Goal: Task Accomplishment & Management: Complete application form

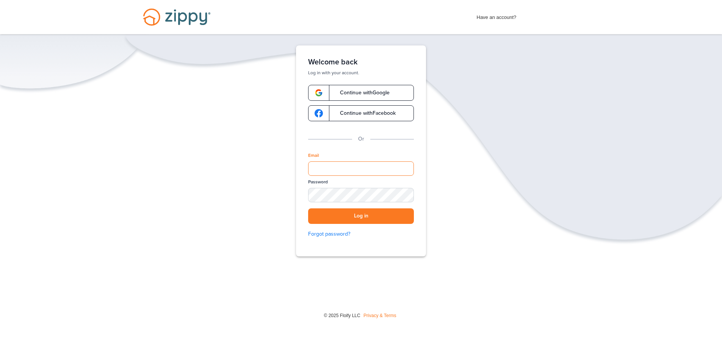
click at [353, 174] on input "Email" at bounding box center [361, 169] width 106 height 14
type input "**********"
click at [308, 209] on button "Log in" at bounding box center [361, 217] width 106 height 16
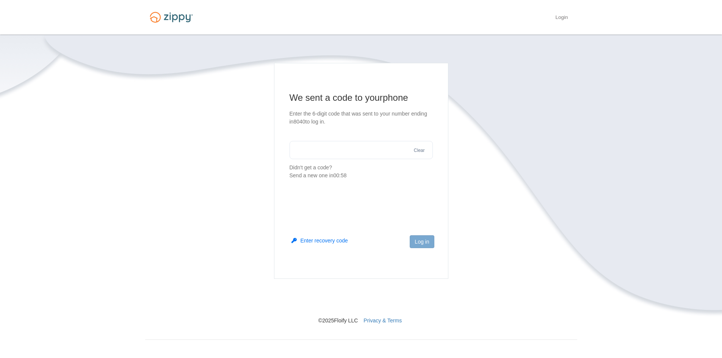
click at [359, 140] on section "We sent a code to your phone Enter the 6-digit code that was sent to your numbe…" at bounding box center [361, 136] width 143 height 88
click at [361, 152] on input "text" at bounding box center [361, 150] width 143 height 18
type input "******"
click at [423, 240] on button "Log in" at bounding box center [422, 241] width 24 height 13
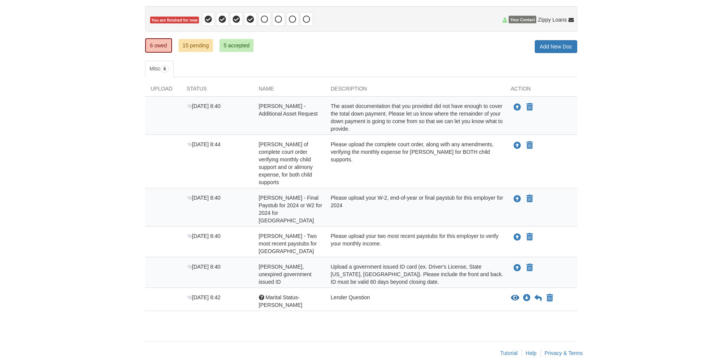
scroll to position [71, 0]
drag, startPoint x: 199, startPoint y: 291, endPoint x: 207, endPoint y: 291, distance: 8.0
click at [202, 294] on span "Aug 19 8:42" at bounding box center [204, 297] width 34 height 6
click at [288, 294] on span "Marital Status-Julian" at bounding box center [281, 301] width 44 height 14
click at [527, 294] on icon "Download Marital Status-Julian" at bounding box center [527, 298] width 8 height 8
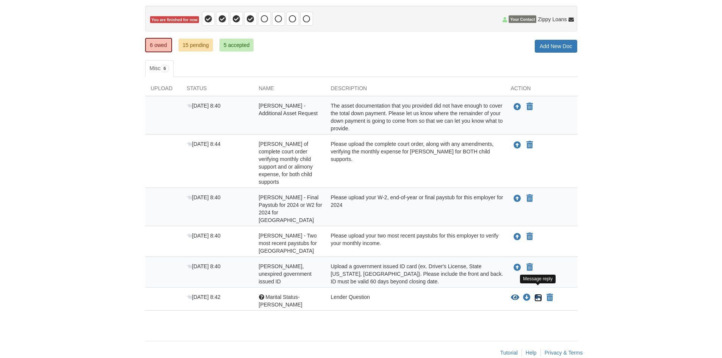
click at [540, 294] on icon at bounding box center [539, 298] width 8 height 8
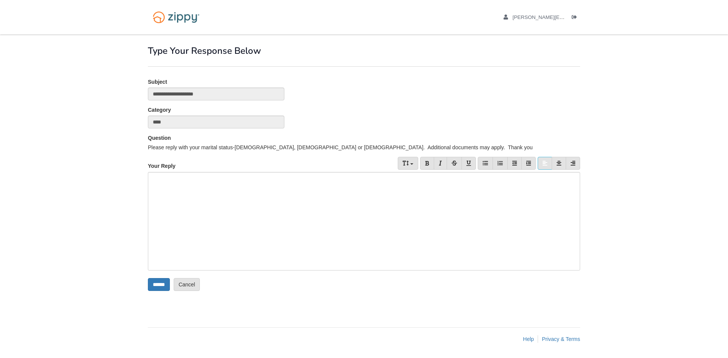
drag, startPoint x: 236, startPoint y: 179, endPoint x: 114, endPoint y: 180, distance: 122.5
click at [114, 180] on body "julian.wherrell@outlook.com Logout" at bounding box center [364, 179] width 728 height 358
click at [159, 283] on input "******" at bounding box center [159, 284] width 22 height 13
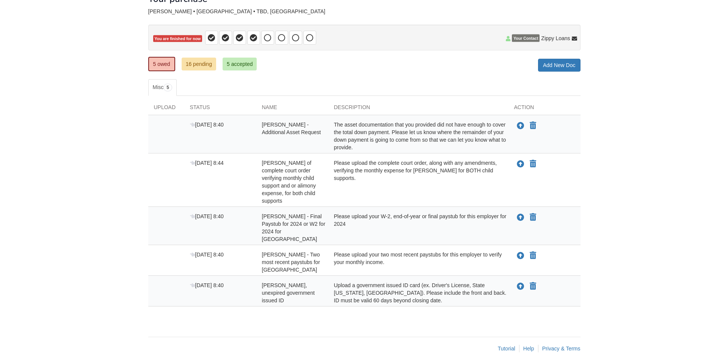
scroll to position [54, 0]
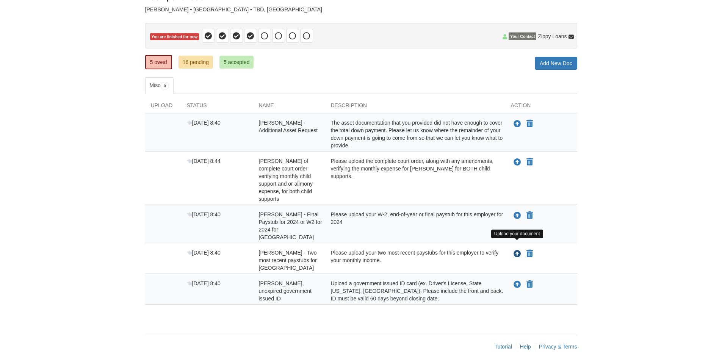
click at [518, 251] on icon "Upload Julian Wherrell - Two most recent paystubs for Sedgwick County" at bounding box center [518, 255] width 8 height 8
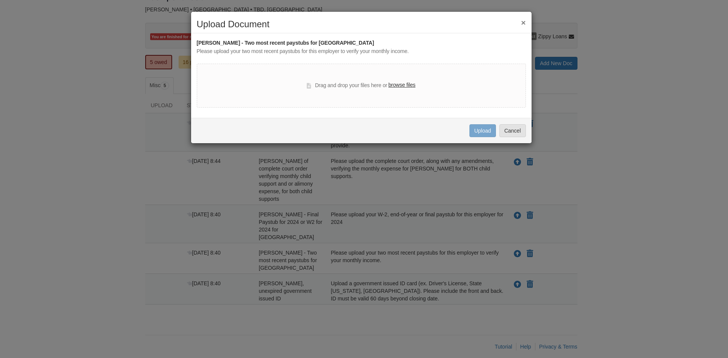
click at [405, 87] on label "browse files" at bounding box center [401, 85] width 27 height 8
click at [0, 0] on input "browse files" at bounding box center [0, 0] width 0 height 0
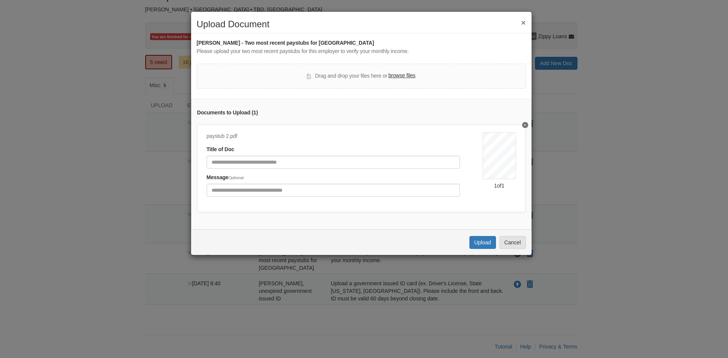
click at [474, 151] on div "paystub 2.pdf Title of Doc Message Optional" at bounding box center [345, 166] width 276 height 69
click at [224, 137] on div "paystub 2.pdf" at bounding box center [333, 136] width 253 height 8
click at [522, 126] on button "Delete undefined" at bounding box center [525, 125] width 6 height 6
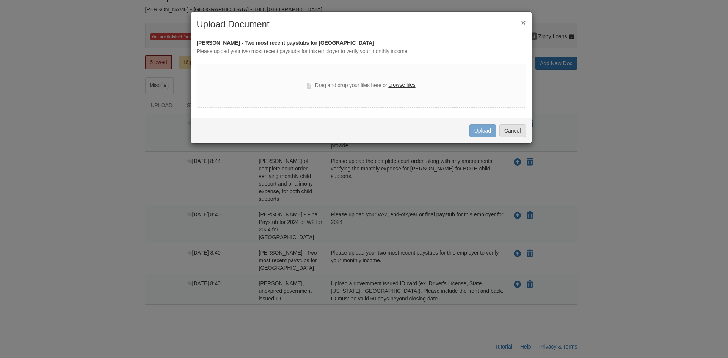
click at [399, 86] on label "browse files" at bounding box center [401, 85] width 27 height 8
click at [0, 0] on input "browse files" at bounding box center [0, 0] width 0 height 0
click at [409, 86] on label "browse files" at bounding box center [401, 85] width 27 height 8
click at [0, 0] on input "browse files" at bounding box center [0, 0] width 0 height 0
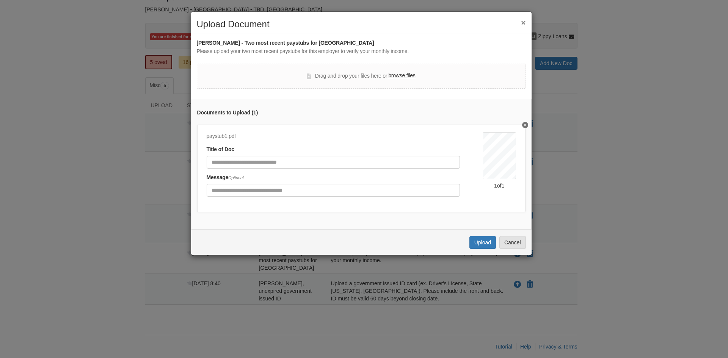
click at [401, 74] on label "browse files" at bounding box center [401, 76] width 27 height 8
click at [0, 0] on input "browse files" at bounding box center [0, 0] width 0 height 0
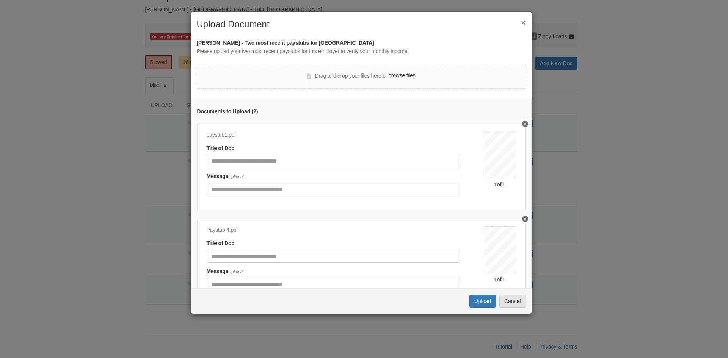
scroll to position [0, 0]
click at [331, 160] on input "Document Title" at bounding box center [333, 162] width 253 height 13
type input "**********"
click at [314, 255] on input "Document Title" at bounding box center [333, 257] width 253 height 13
type input "**********"
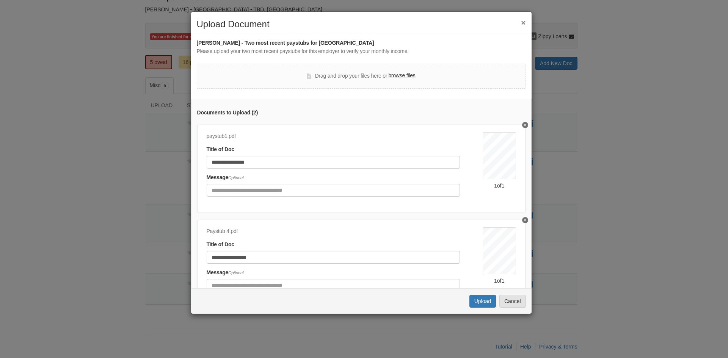
click at [339, 230] on div "Paystub 4.pdf" at bounding box center [333, 232] width 253 height 8
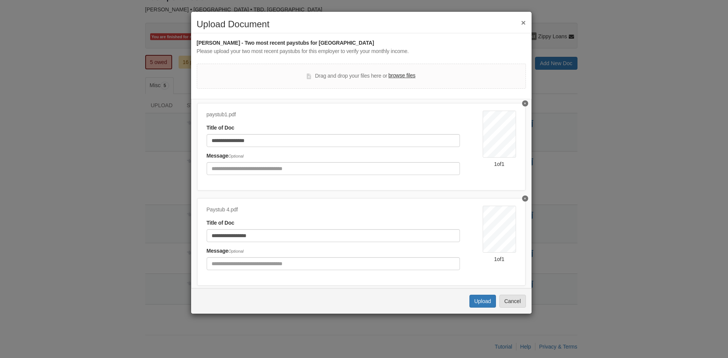
scroll to position [42, 0]
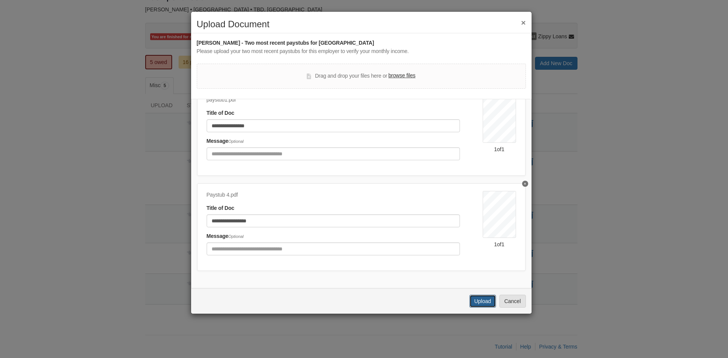
click at [479, 300] on button "Upload" at bounding box center [482, 301] width 27 height 13
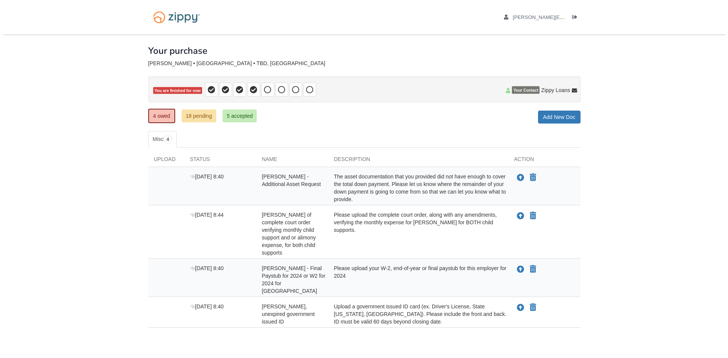
scroll to position [23, 0]
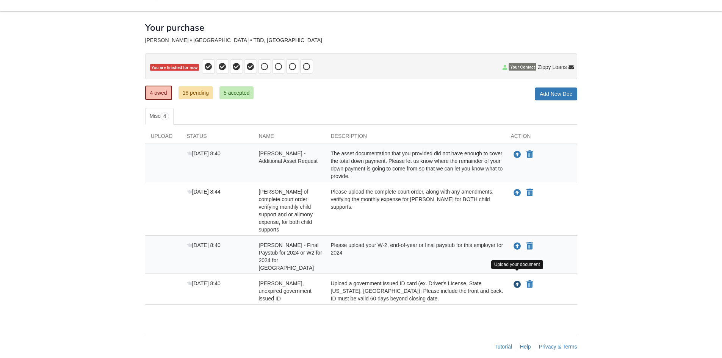
click at [519, 281] on icon "Upload Julian Wherrell - Valid, unexpired government issued ID" at bounding box center [518, 285] width 8 height 8
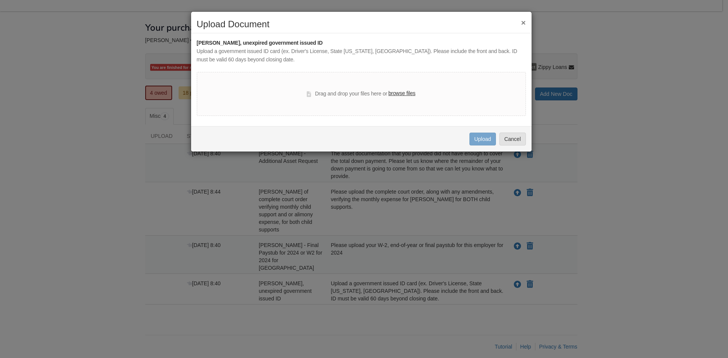
click at [404, 91] on label "browse files" at bounding box center [401, 93] width 27 height 8
click at [0, 0] on input "browse files" at bounding box center [0, 0] width 0 height 0
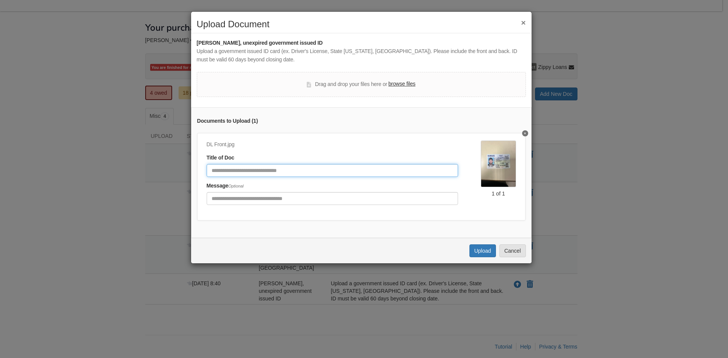
click at [319, 170] on input "Document Title" at bounding box center [332, 170] width 251 height 13
type input "**********"
click at [401, 84] on label "browse files" at bounding box center [401, 84] width 27 height 8
click at [0, 0] on input "browse files" at bounding box center [0, 0] width 0 height 0
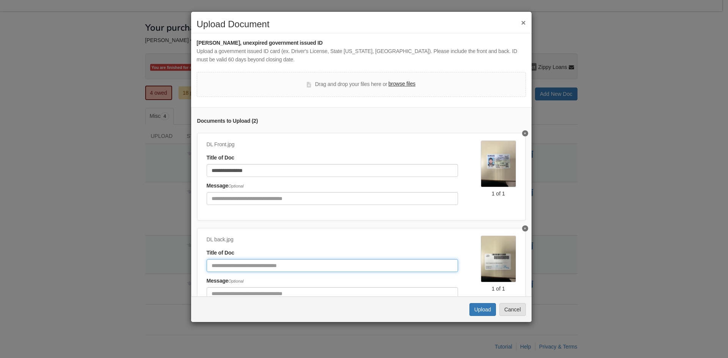
click at [262, 263] on input "Document Title" at bounding box center [332, 265] width 251 height 13
type input "**********"
click at [479, 309] on button "Upload" at bounding box center [482, 309] width 27 height 13
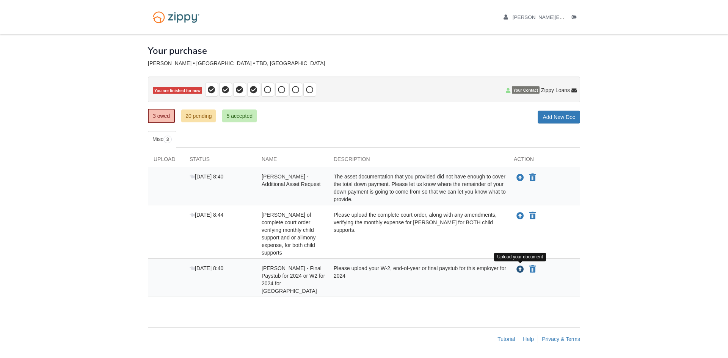
click at [519, 269] on icon "Upload Julian Wherrell - Final Paystub for 2024 or W2 for 2024 for Sedgwick Cou…" at bounding box center [520, 270] width 8 height 8
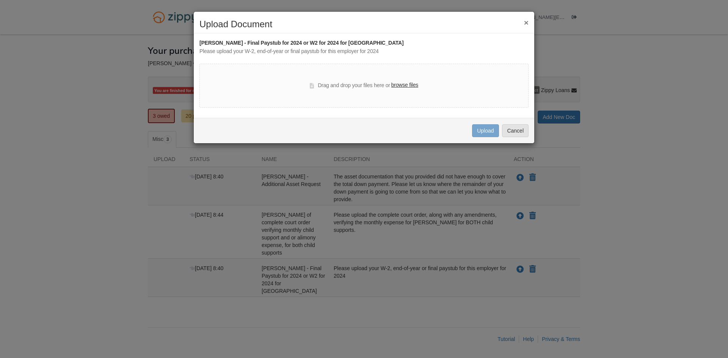
click at [405, 87] on label "browse files" at bounding box center [404, 85] width 27 height 8
click at [0, 0] on input "browse files" at bounding box center [0, 0] width 0 height 0
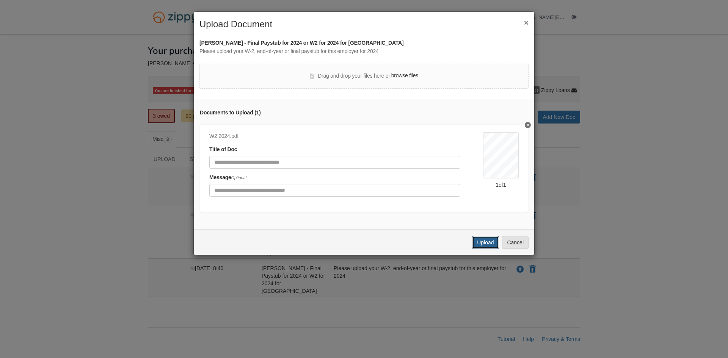
click at [485, 246] on button "Upload" at bounding box center [485, 242] width 27 height 13
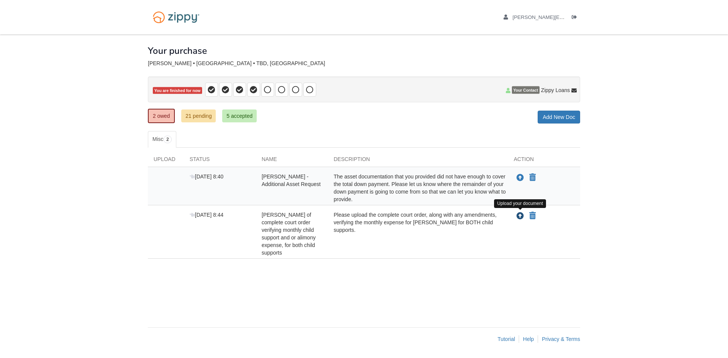
click at [520, 215] on icon "Upload Julian Wherrell - Copy of complete court order verifying monthly child s…" at bounding box center [520, 217] width 8 height 8
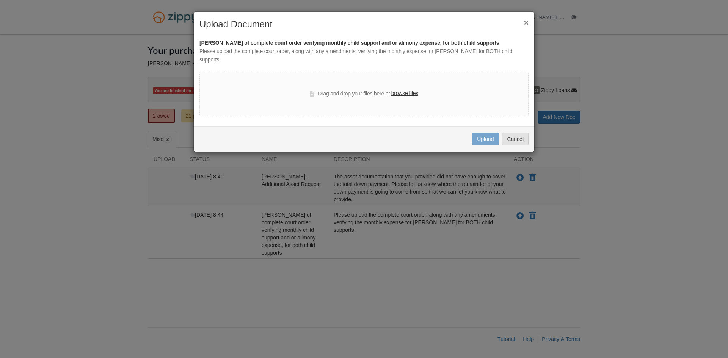
click at [407, 89] on label "browse files" at bounding box center [404, 93] width 27 height 8
click at [0, 0] on input "browse files" at bounding box center [0, 0] width 0 height 0
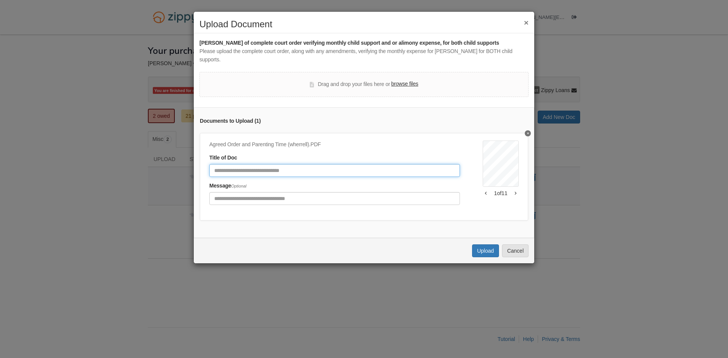
click at [295, 165] on input "Document Title" at bounding box center [334, 170] width 251 height 13
type input "**********"
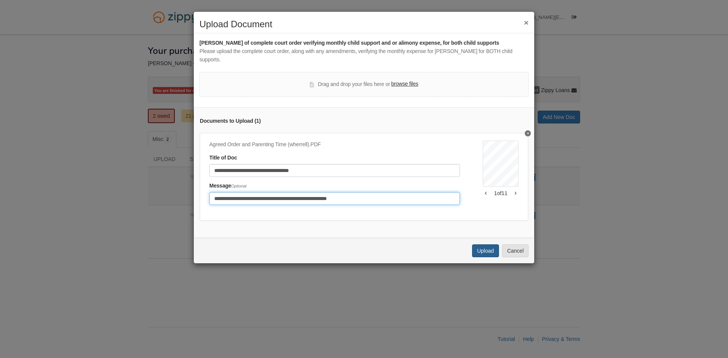
type input "**********"
click at [482, 249] on button "Upload" at bounding box center [485, 251] width 27 height 13
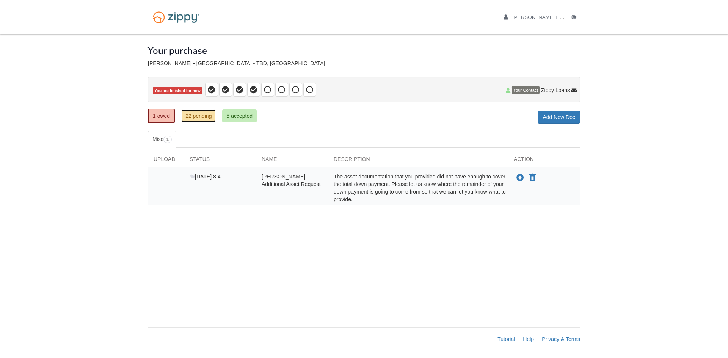
click at [193, 115] on link "22 pending" at bounding box center [198, 116] width 35 height 13
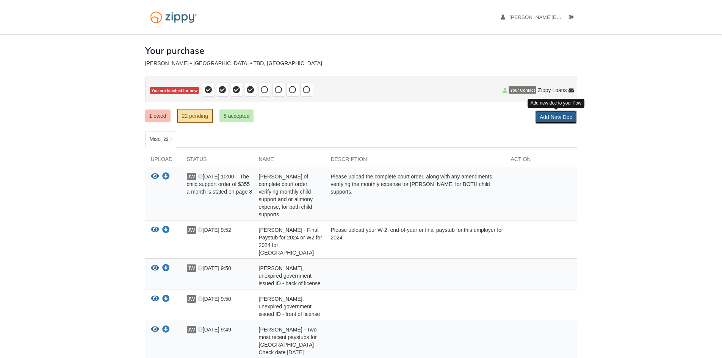
click at [565, 121] on link "Add New Doc" at bounding box center [556, 117] width 42 height 13
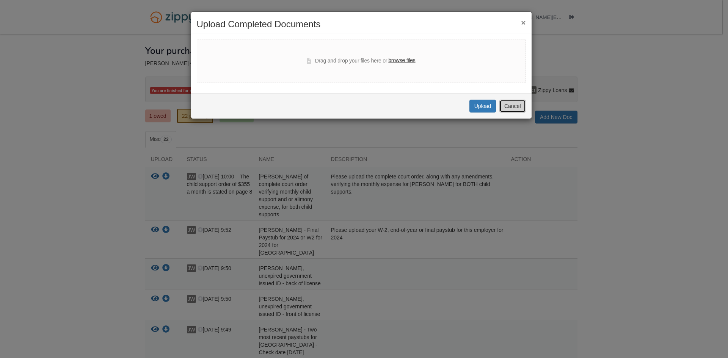
click at [509, 106] on button "Cancel" at bounding box center [512, 106] width 27 height 13
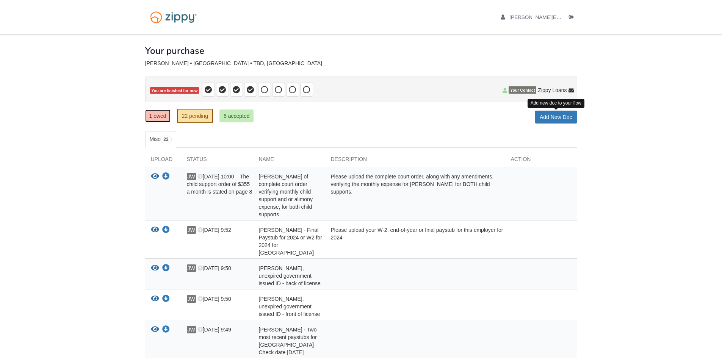
click at [165, 116] on link "1 owed" at bounding box center [157, 116] width 25 height 13
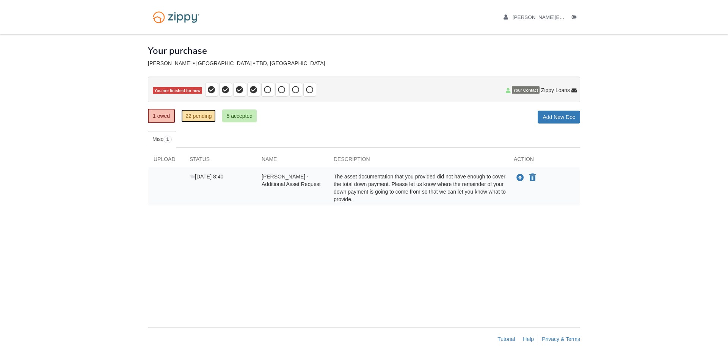
click at [191, 115] on link "22 pending" at bounding box center [198, 116] width 35 height 13
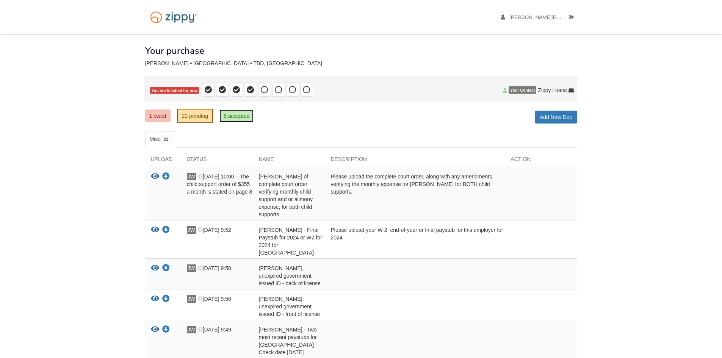
click at [245, 116] on link "5 accepted" at bounding box center [237, 116] width 35 height 13
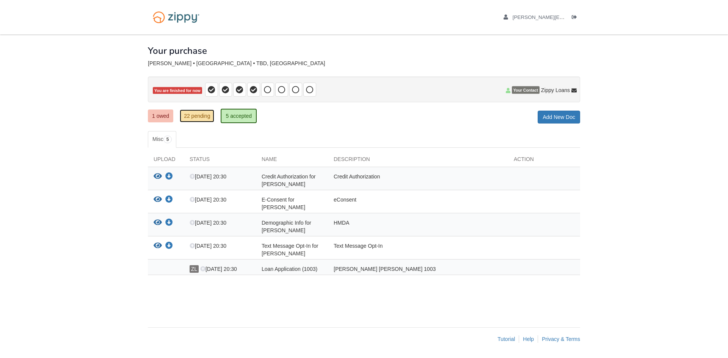
click at [192, 111] on link "22 pending" at bounding box center [197, 116] width 35 height 13
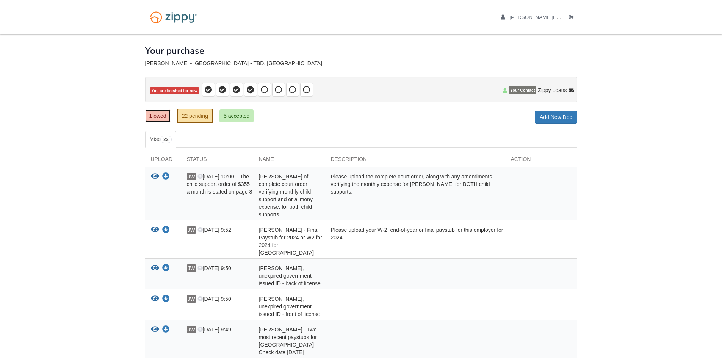
click at [161, 114] on link "1 owed" at bounding box center [157, 116] width 25 height 13
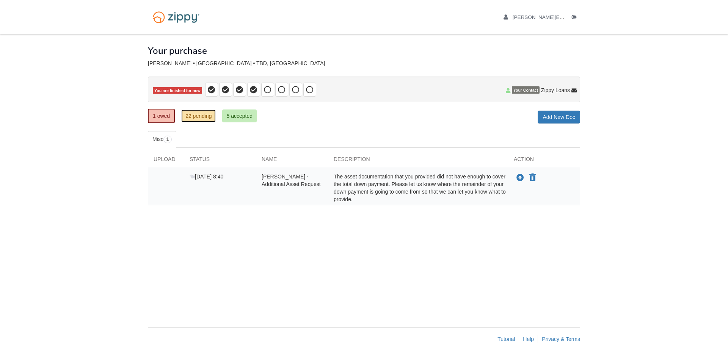
click at [188, 116] on link "22 pending" at bounding box center [198, 116] width 35 height 13
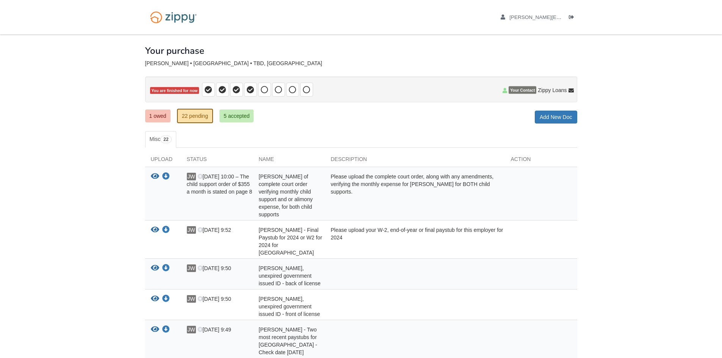
click at [559, 118] on link "Add New Doc" at bounding box center [556, 117] width 42 height 13
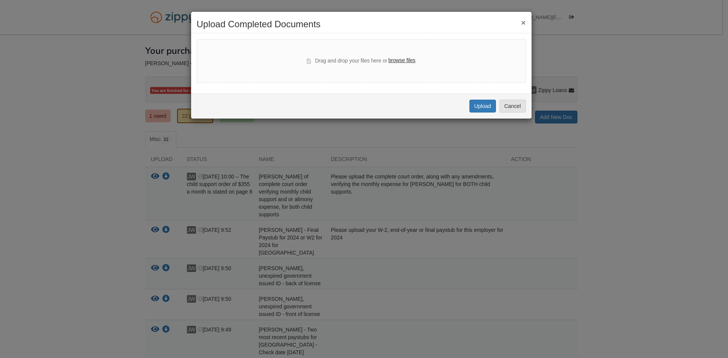
click at [397, 59] on label "browse files" at bounding box center [401, 61] width 27 height 8
click at [0, 0] on input "browse files" at bounding box center [0, 0] width 0 height 0
click at [401, 58] on label "browse files" at bounding box center [401, 61] width 27 height 8
click at [0, 0] on input "browse files" at bounding box center [0, 0] width 0 height 0
select select "****"
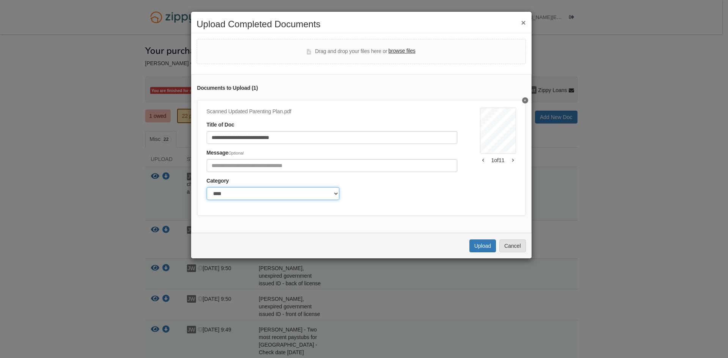
click at [307, 189] on select "******* ****" at bounding box center [273, 193] width 133 height 13
click at [207, 187] on select "******* ****" at bounding box center [273, 193] width 133 height 13
click at [254, 196] on select "******* ****" at bounding box center [273, 193] width 133 height 13
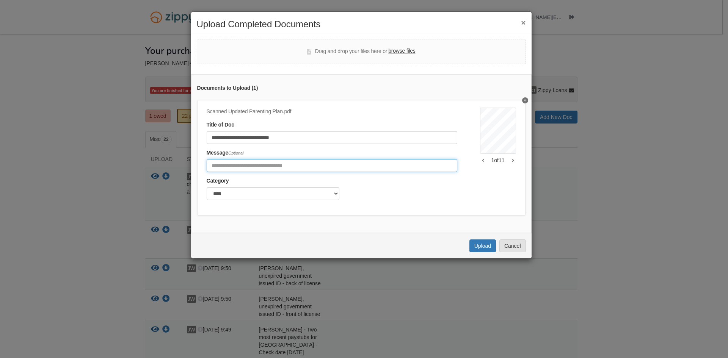
click at [262, 172] on input "Include any comments on this document" at bounding box center [332, 165] width 251 height 13
type input "**********"
click button "Upload" at bounding box center [482, 246] width 27 height 13
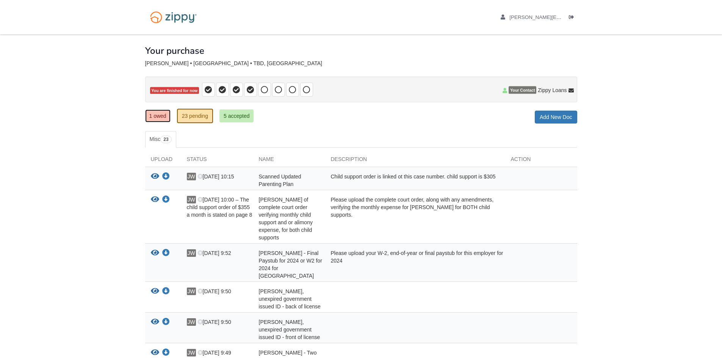
click at [161, 119] on link "1 owed" at bounding box center [157, 116] width 25 height 13
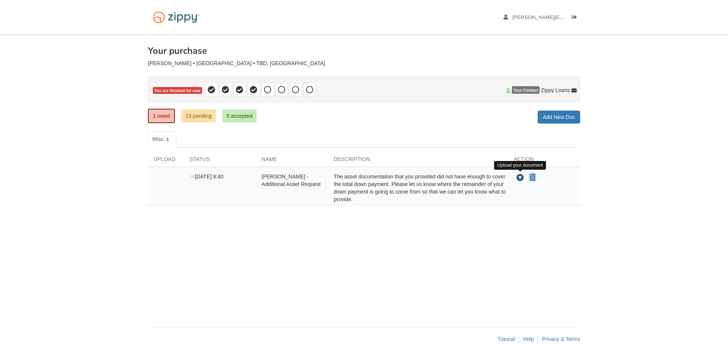
click at [517, 177] on icon "Upload Julian Wherrell - Additional Asset Request" at bounding box center [520, 178] width 8 height 8
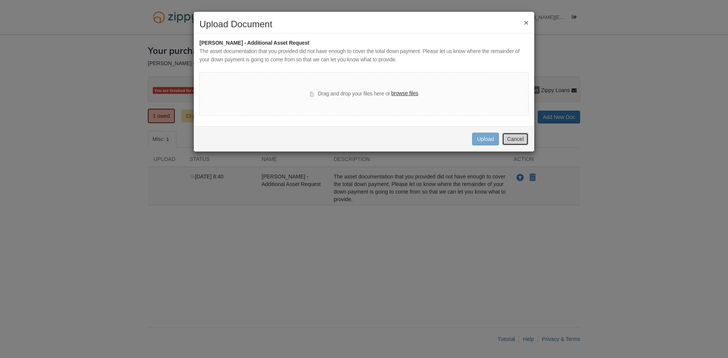
click at [510, 138] on button "Cancel" at bounding box center [515, 139] width 27 height 13
